Goal: Task Accomplishment & Management: Manage account settings

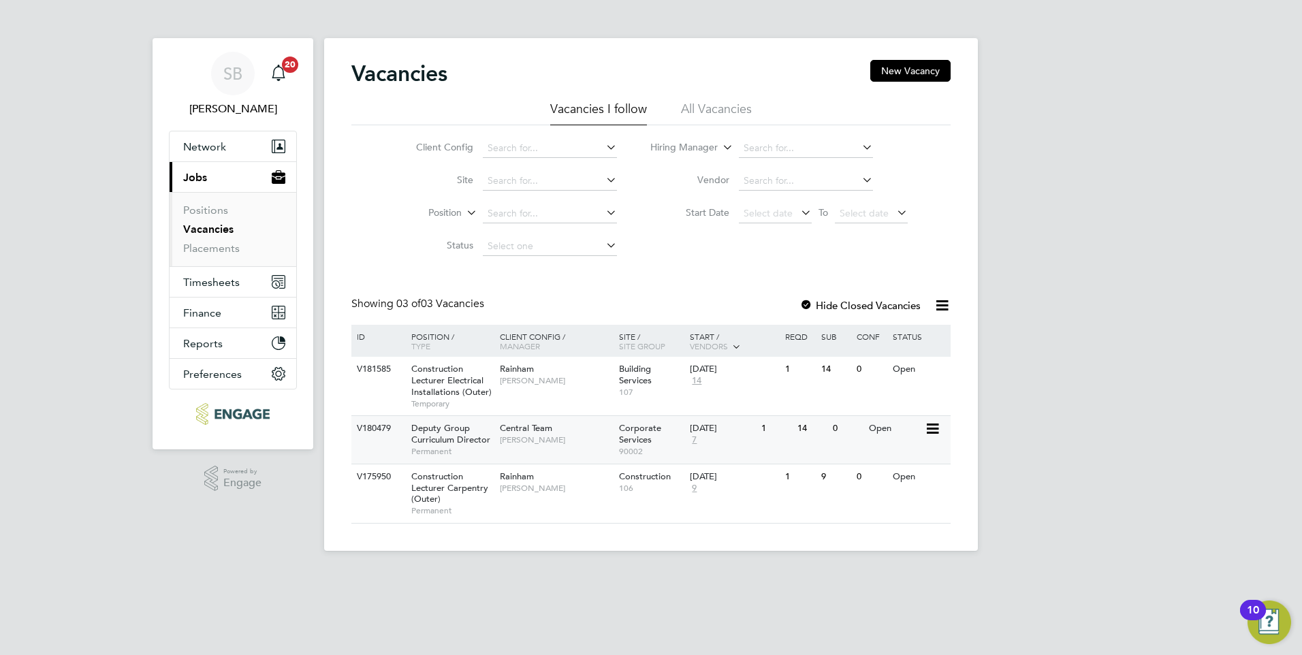
click at [378, 435] on div "V180479" at bounding box center [378, 428] width 48 height 25
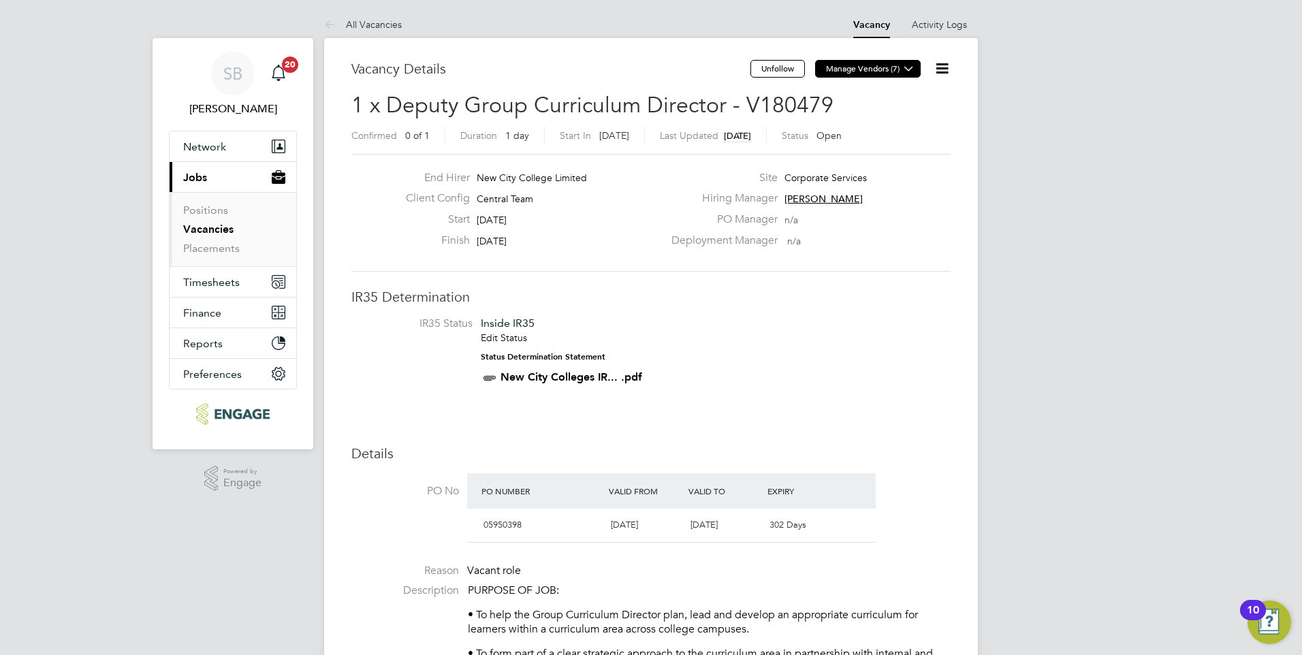
click at [866, 69] on button "Manage Vendors (7)" at bounding box center [868, 69] width 106 height 18
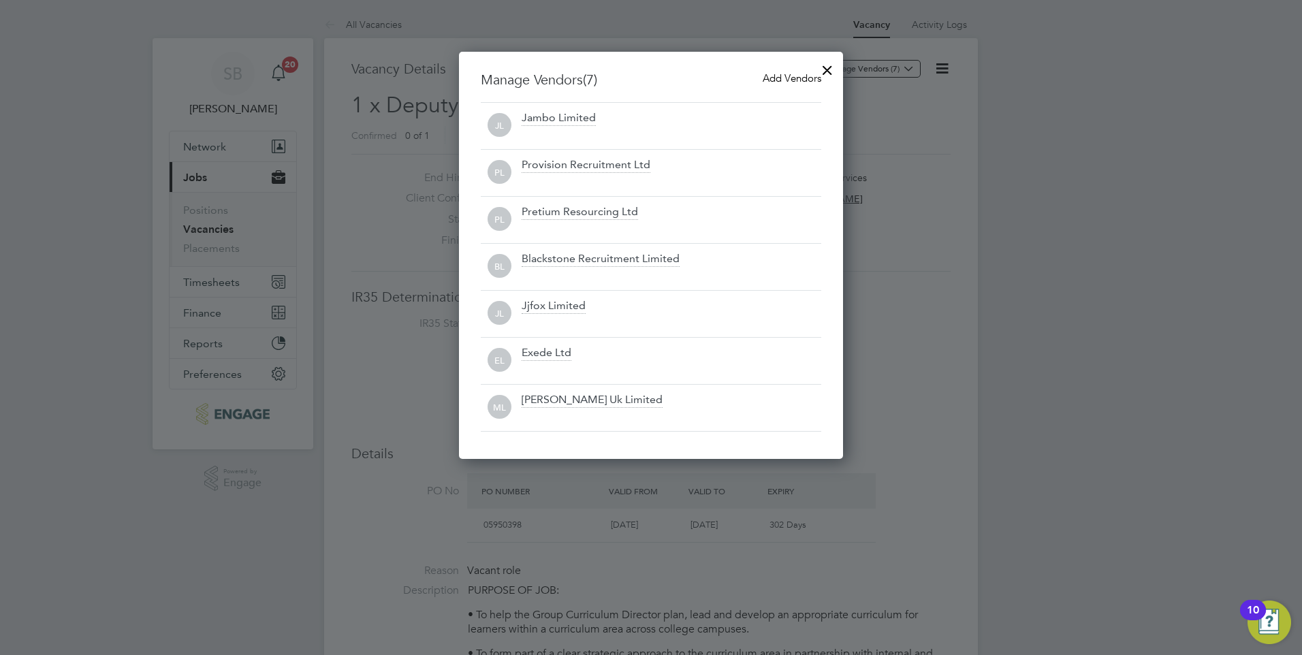
click at [811, 73] on span "Add Vendors" at bounding box center [792, 78] width 59 height 13
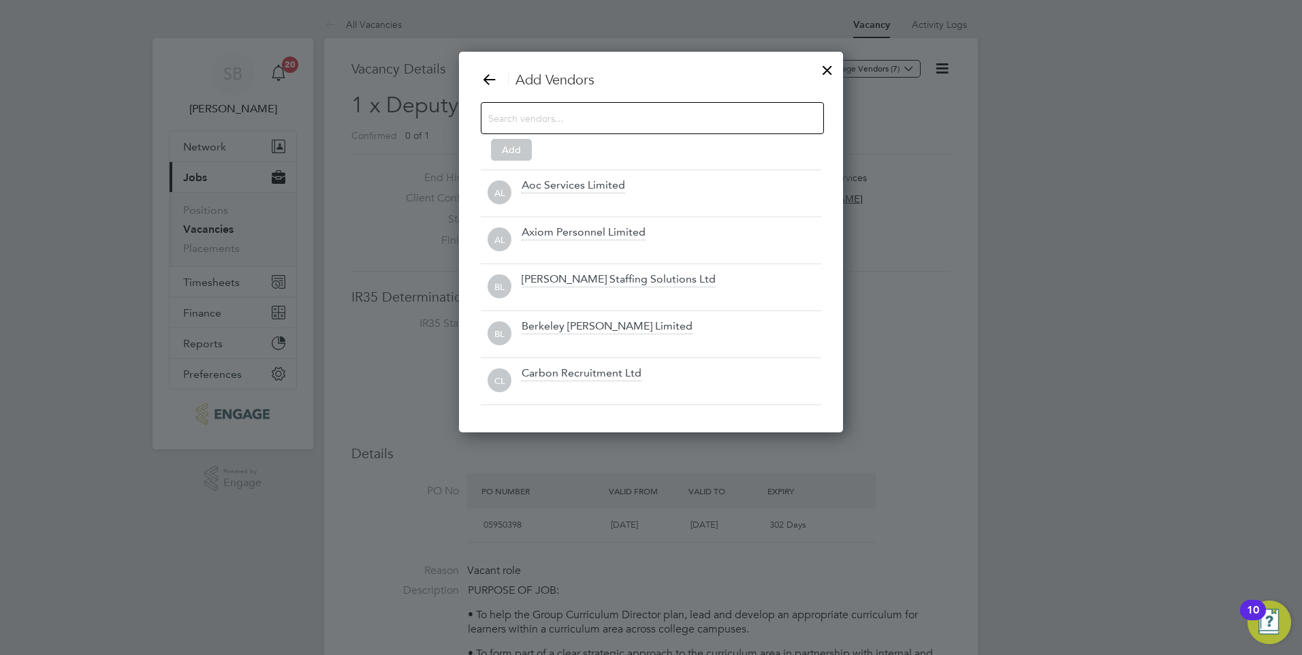
click at [528, 122] on input at bounding box center [641, 118] width 307 height 18
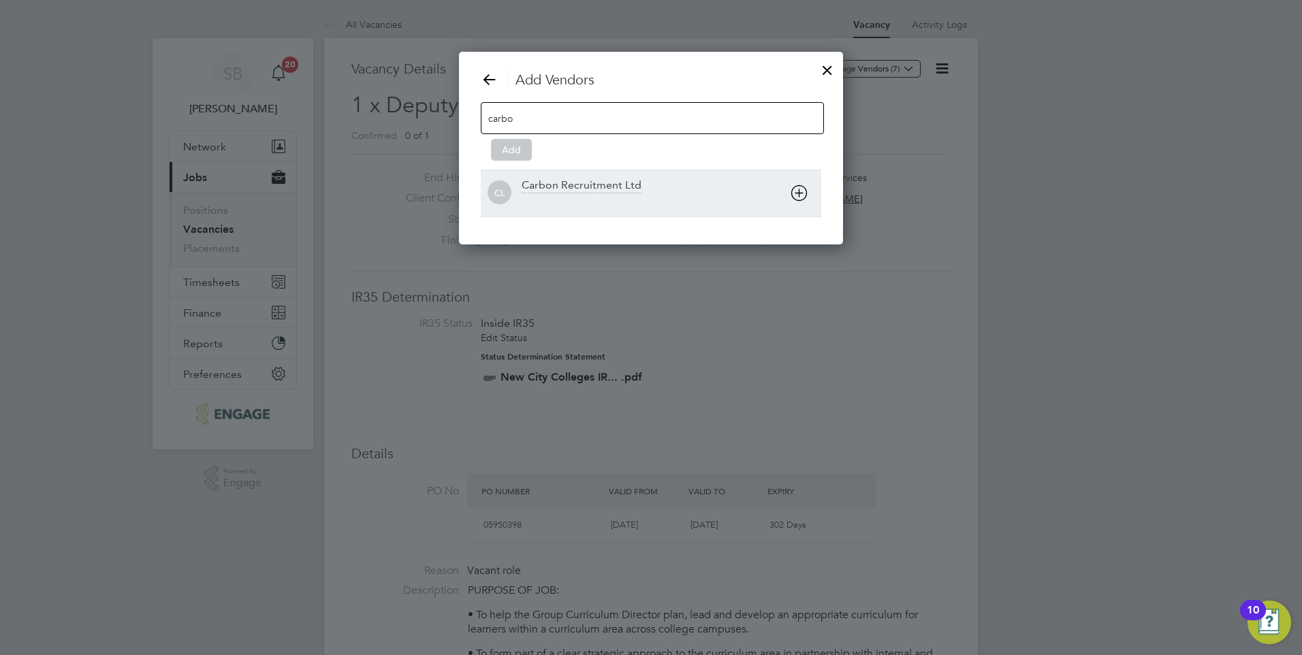
type input "carbo"
click at [557, 186] on div "Carbon Recruitment Ltd" at bounding box center [582, 185] width 120 height 15
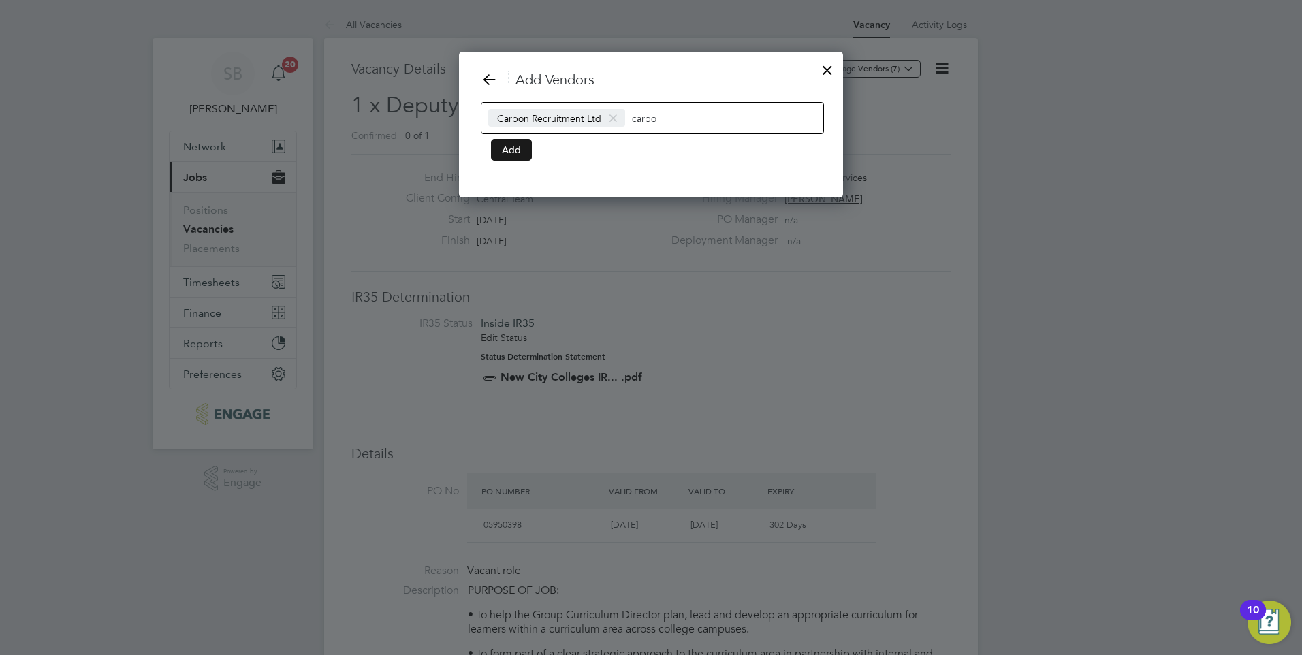
click at [507, 147] on button "Add" at bounding box center [511, 150] width 41 height 22
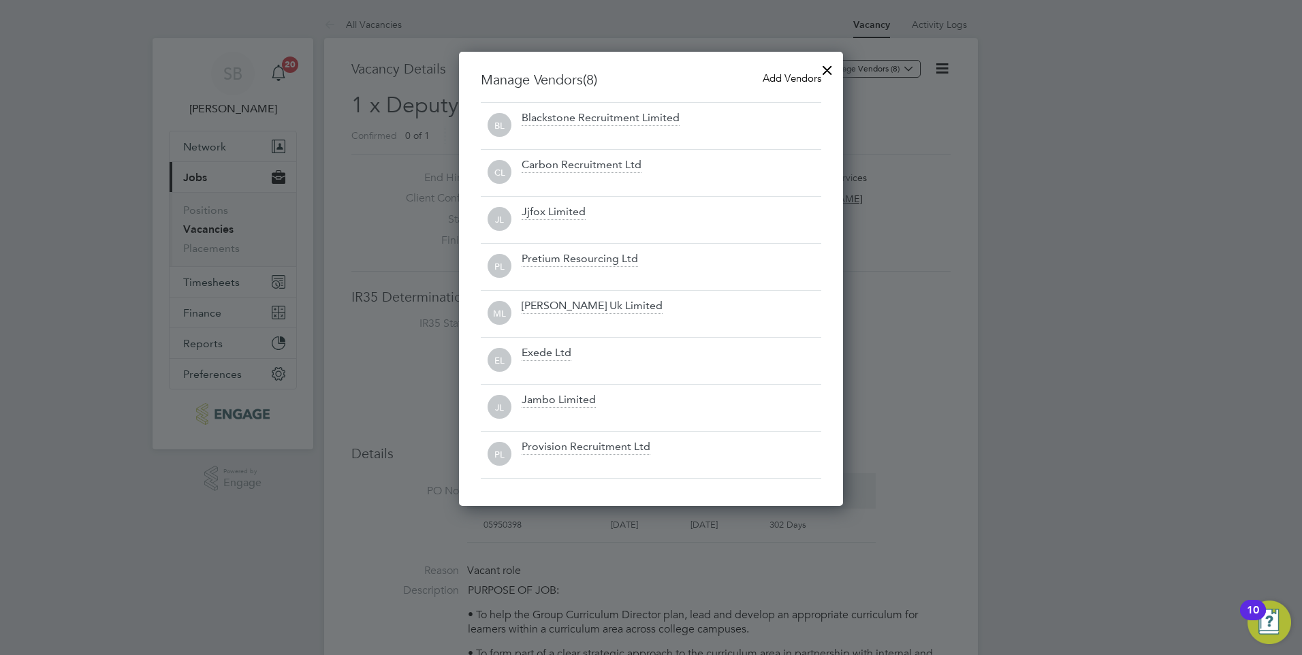
click at [827, 68] on div at bounding box center [827, 66] width 25 height 25
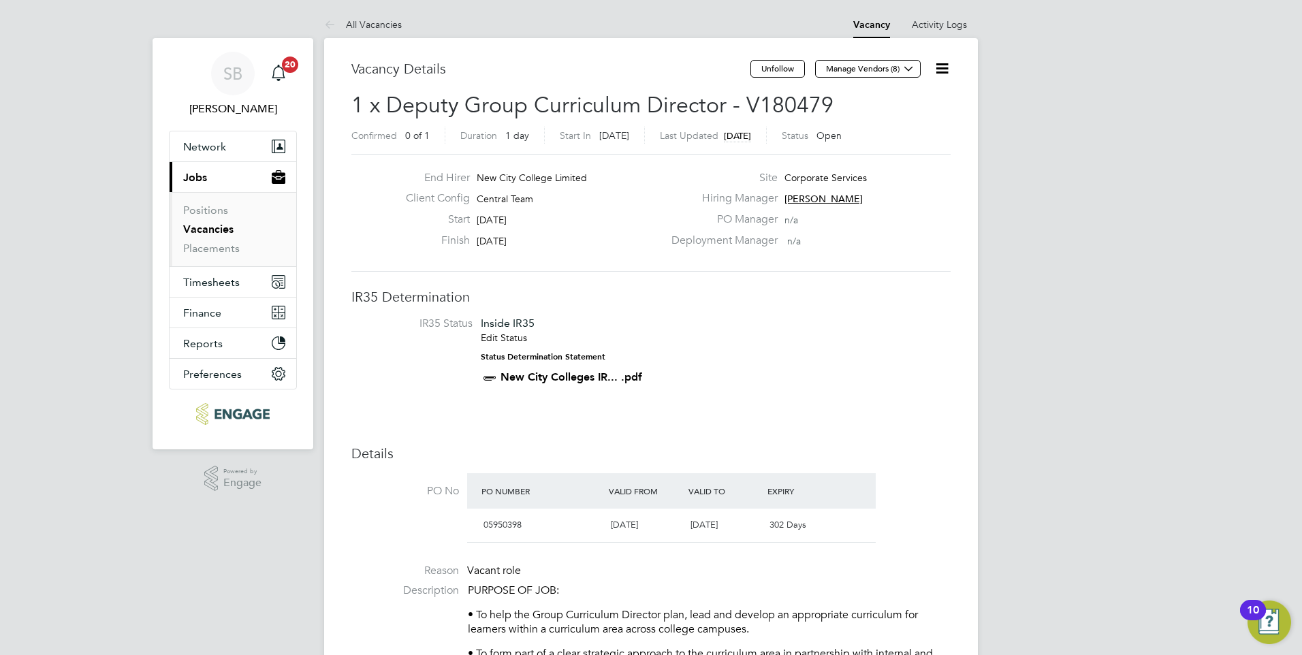
click at [897, 103] on h2 "1 x Deputy Group Curriculum Director - V180479 Confirmed 0 of 1 Duration 1 day …" at bounding box center [650, 119] width 599 height 57
